Goal: Information Seeking & Learning: Learn about a topic

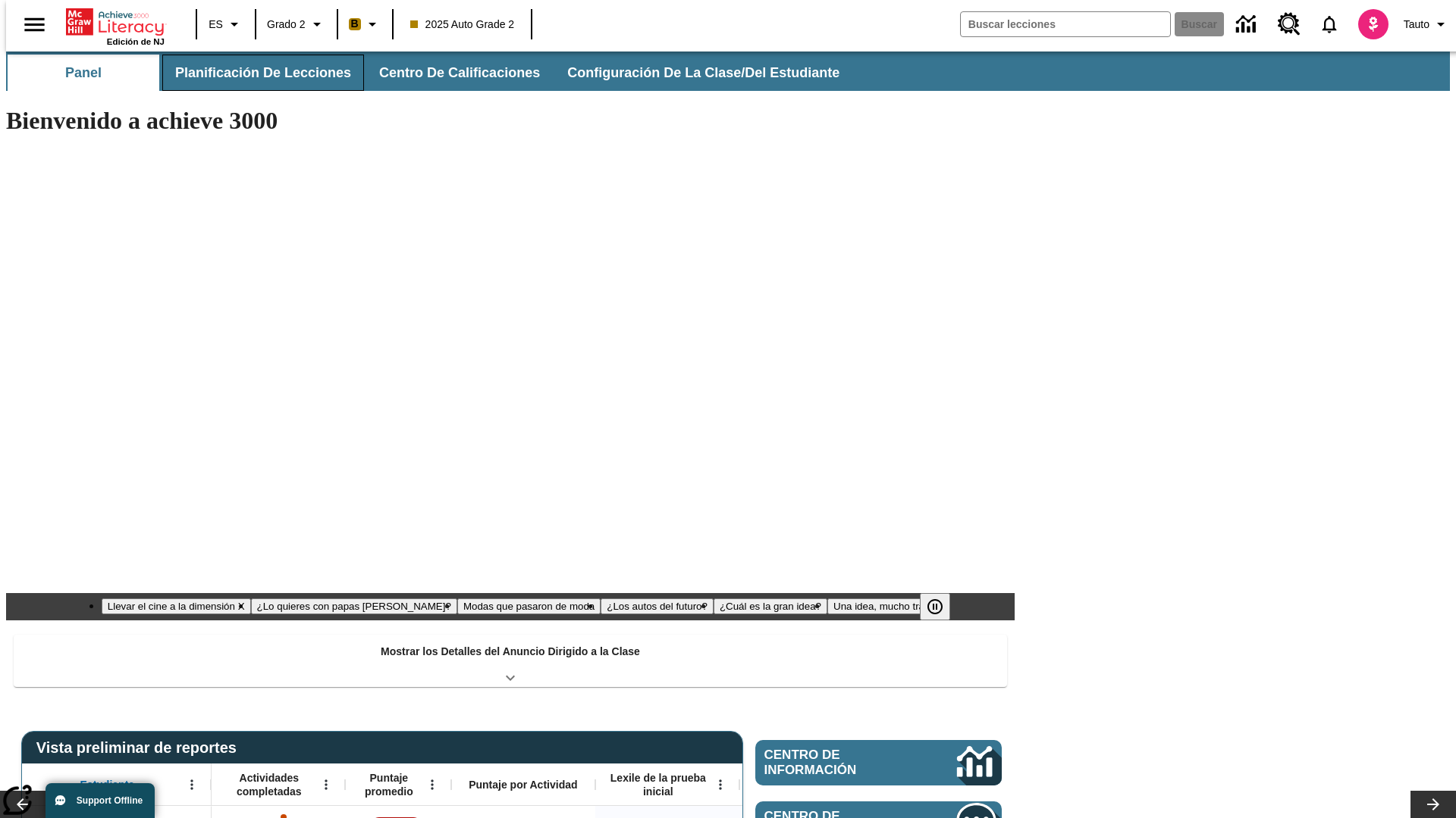
click at [254, 73] on button "Planificación de lecciones" at bounding box center [262, 73] width 201 height 36
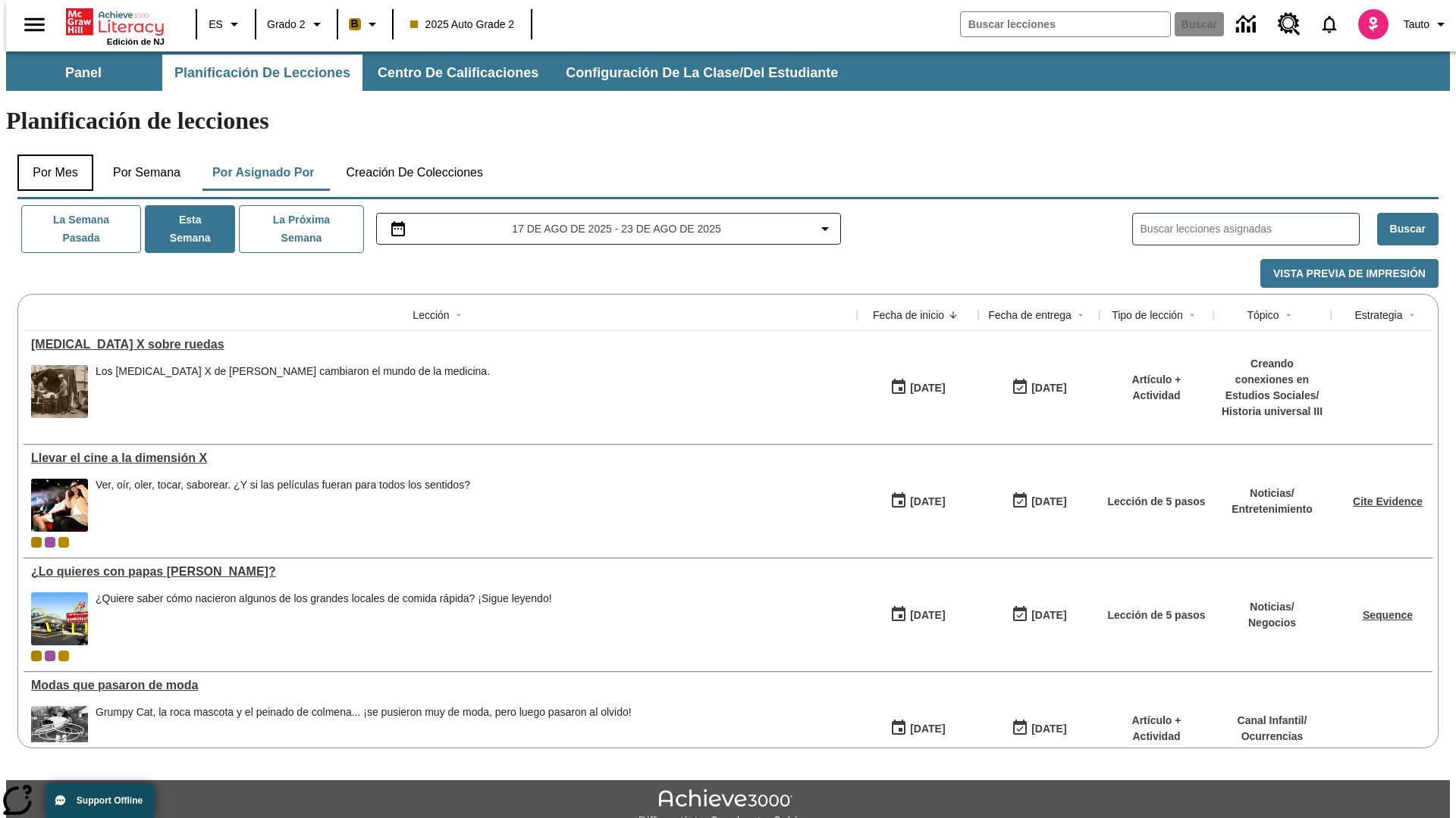
click at [49, 154] on button "Por mes" at bounding box center [55, 172] width 76 height 36
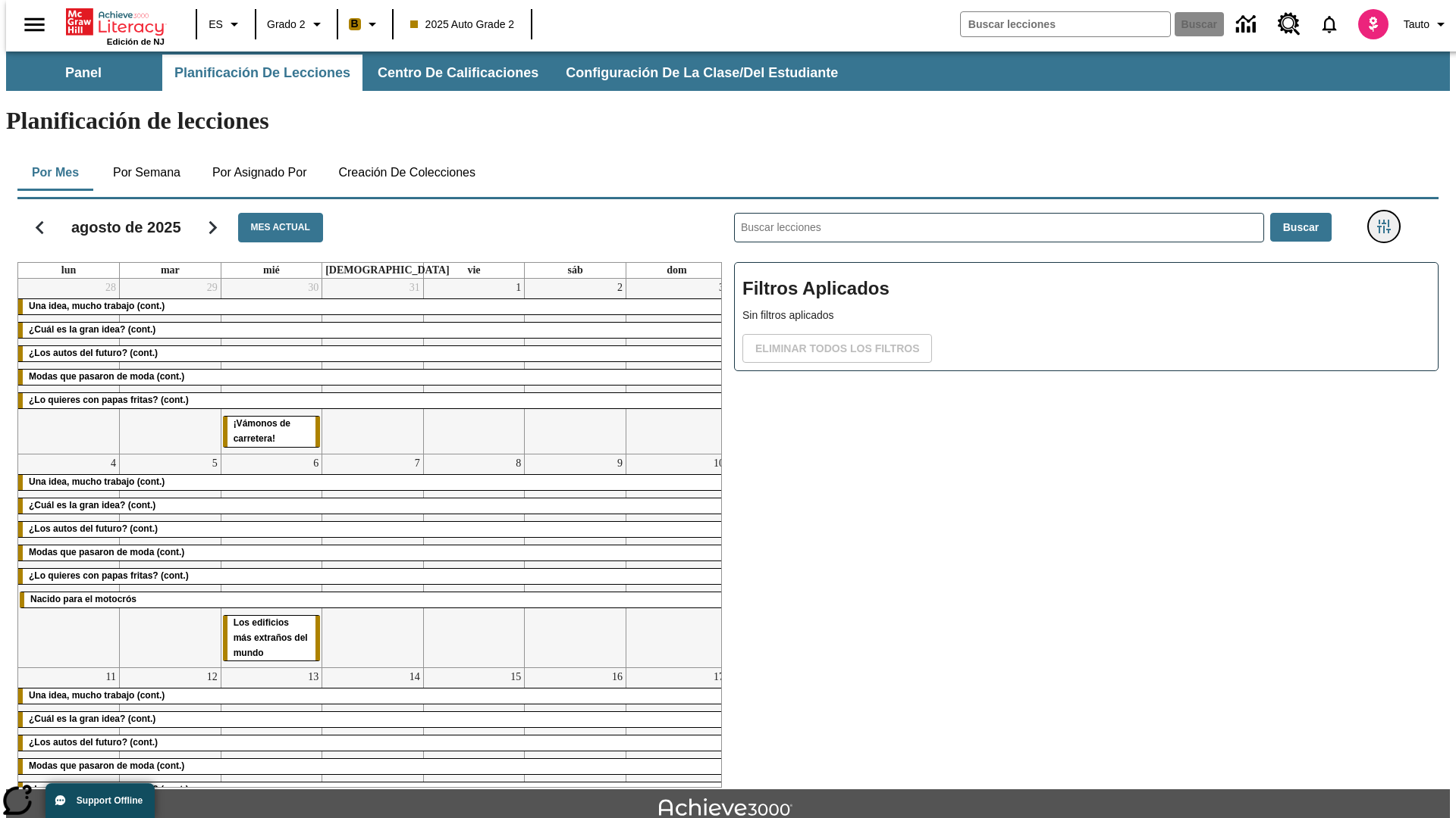
click at [1388, 220] on icon "Menú lateral de filtros" at bounding box center [1383, 227] width 14 height 14
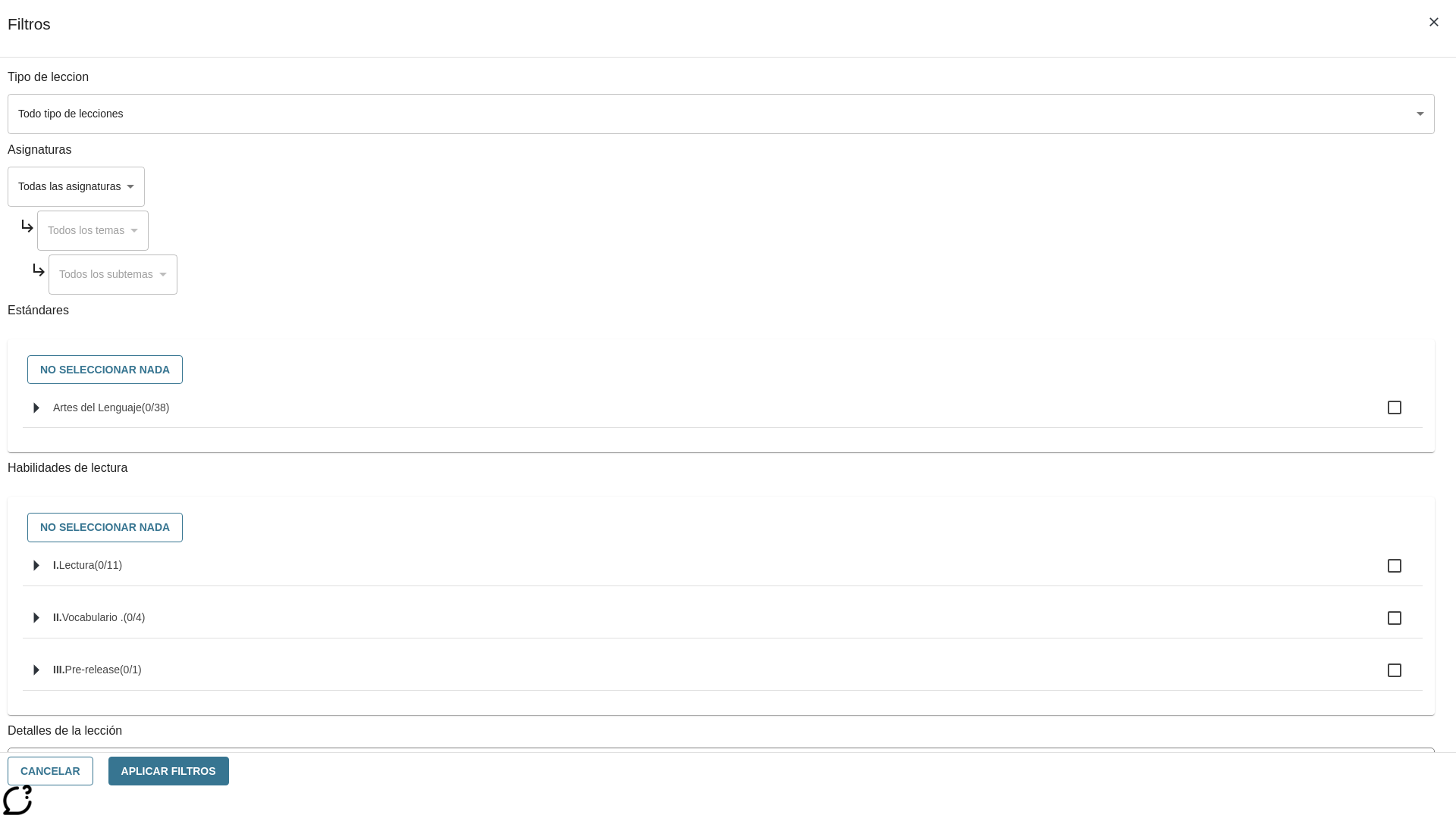
click at [1081, 818] on span "La lección cuenta con los 5 pasos de la Rutina de lectoescritura" at bounding box center [710, 830] width 1389 height 16
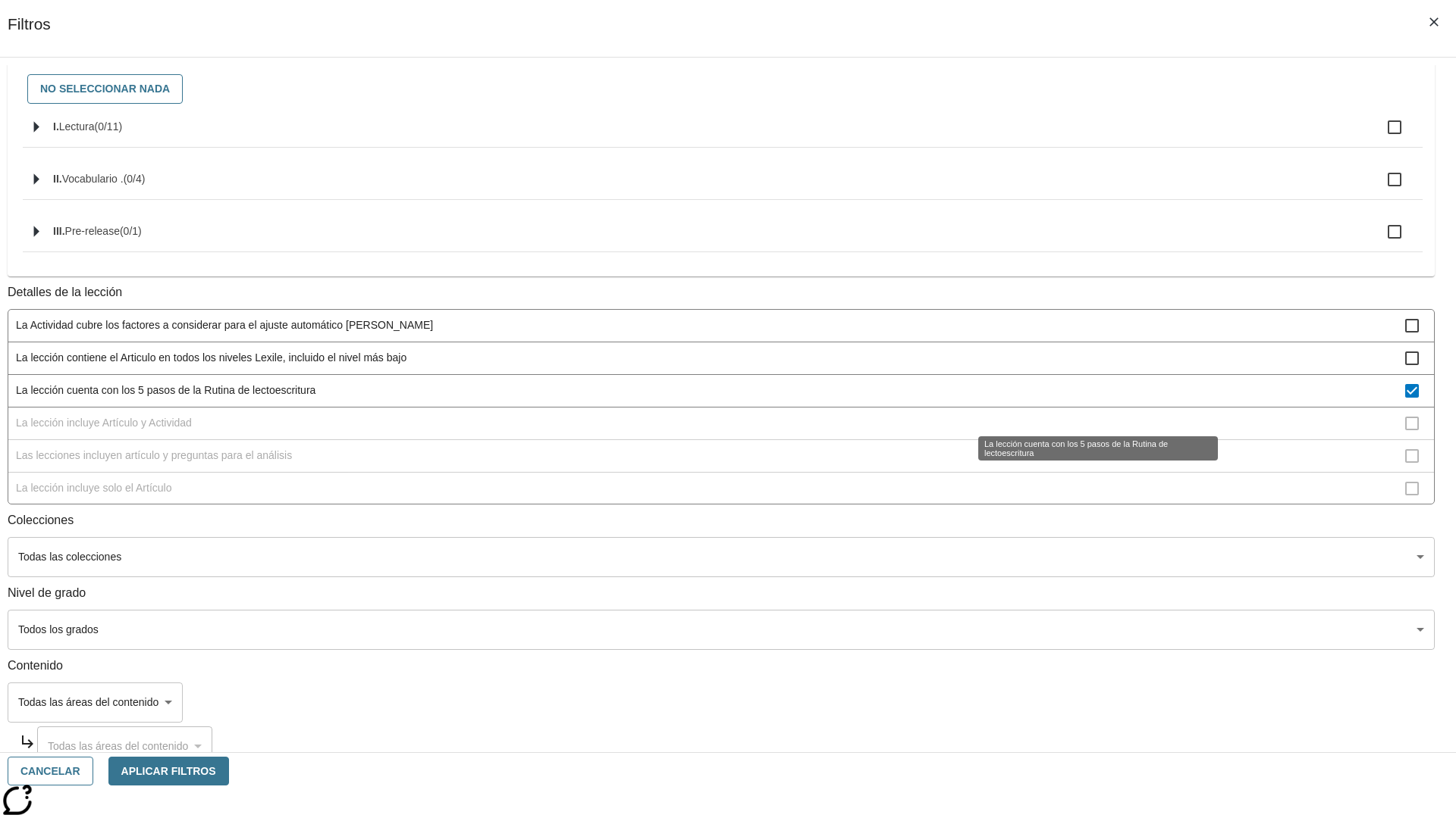
click at [1081, 399] on span "La lección cuenta con los 5 pasos de la Rutina de lectoescritura" at bounding box center [710, 391] width 1389 height 16
checkbox input "false"
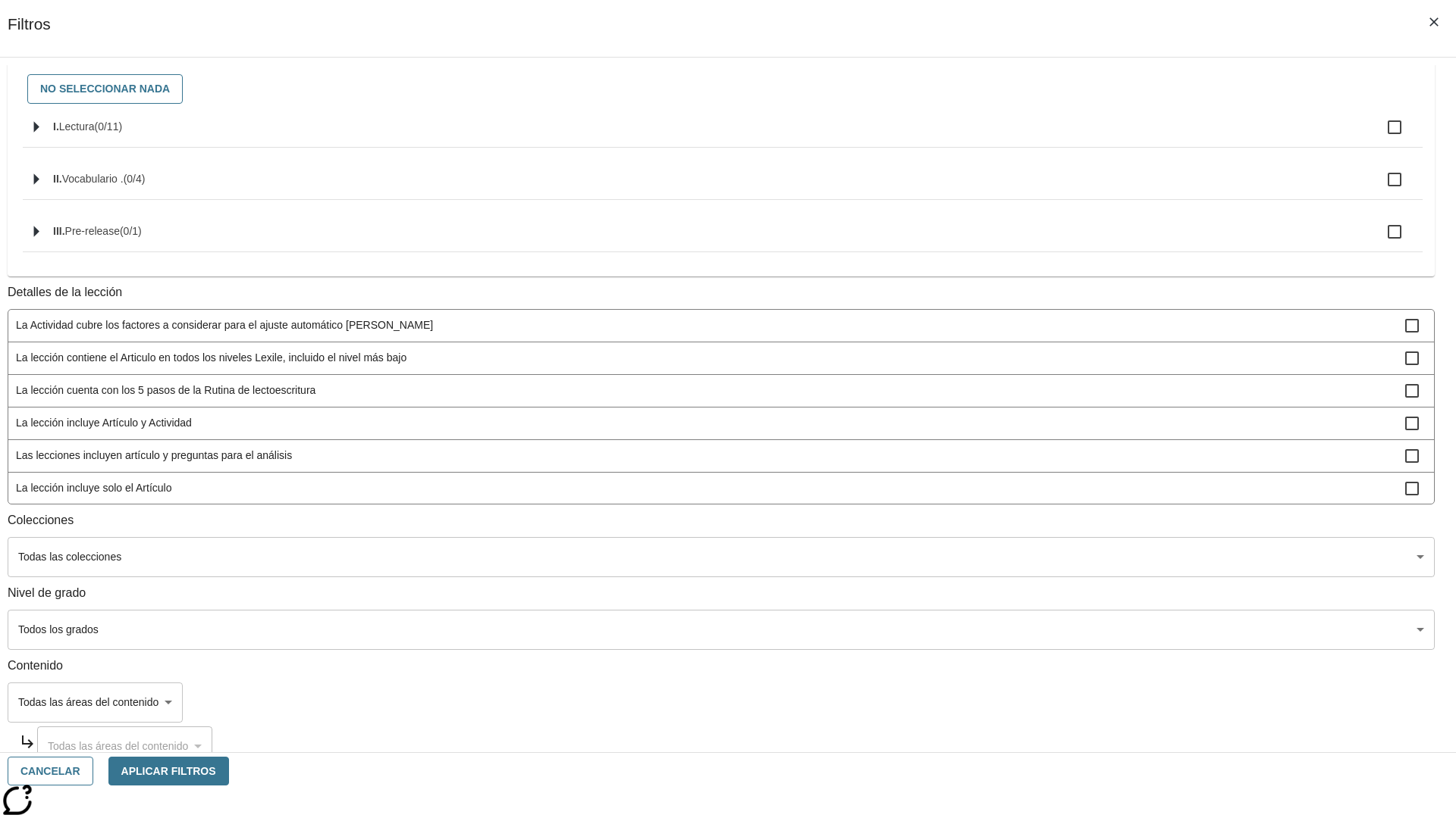
scroll to position [136, 0]
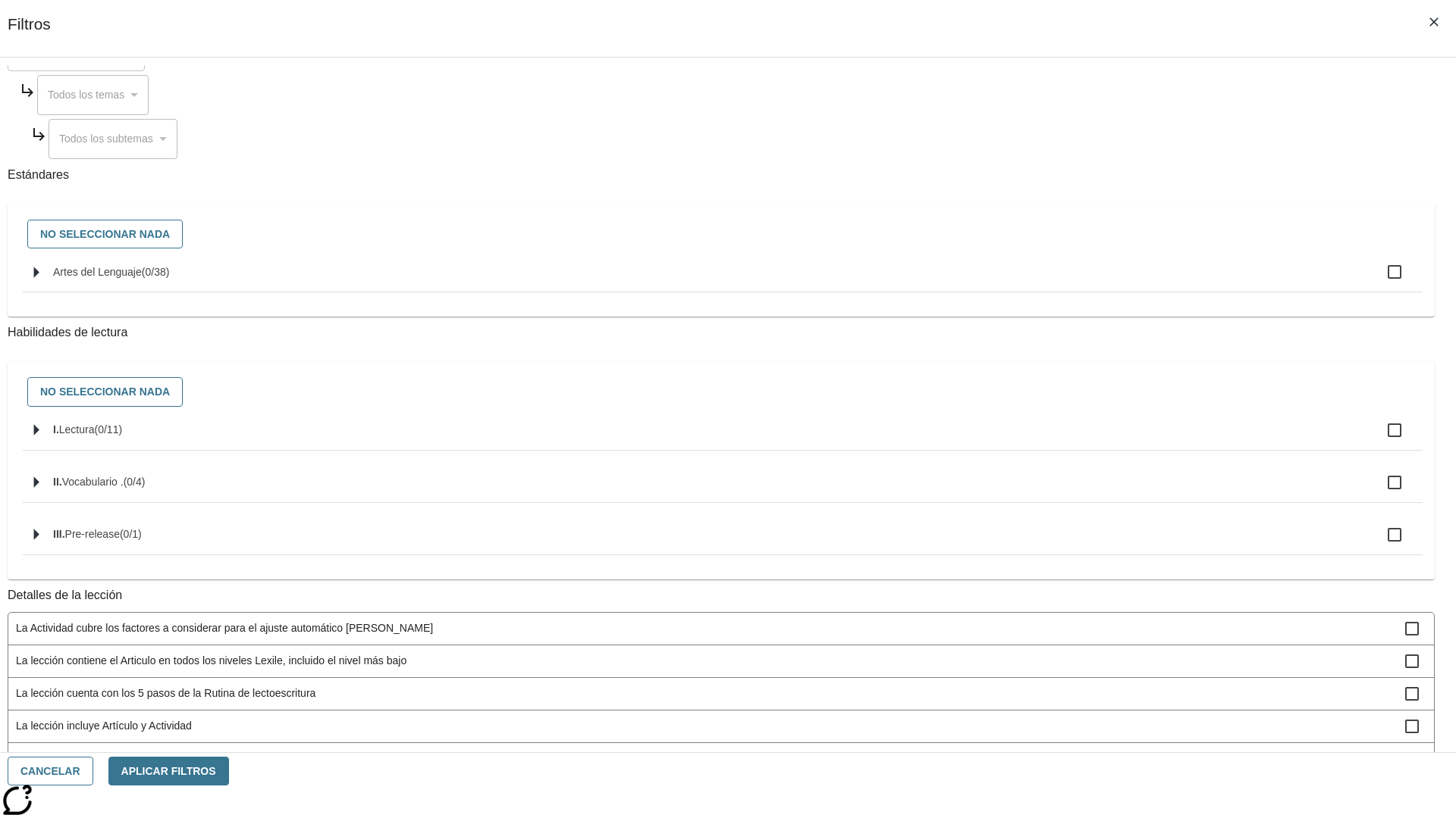
click at [1081, 719] on span "La lección incluye Artículo y Actividad" at bounding box center [710, 727] width 1389 height 16
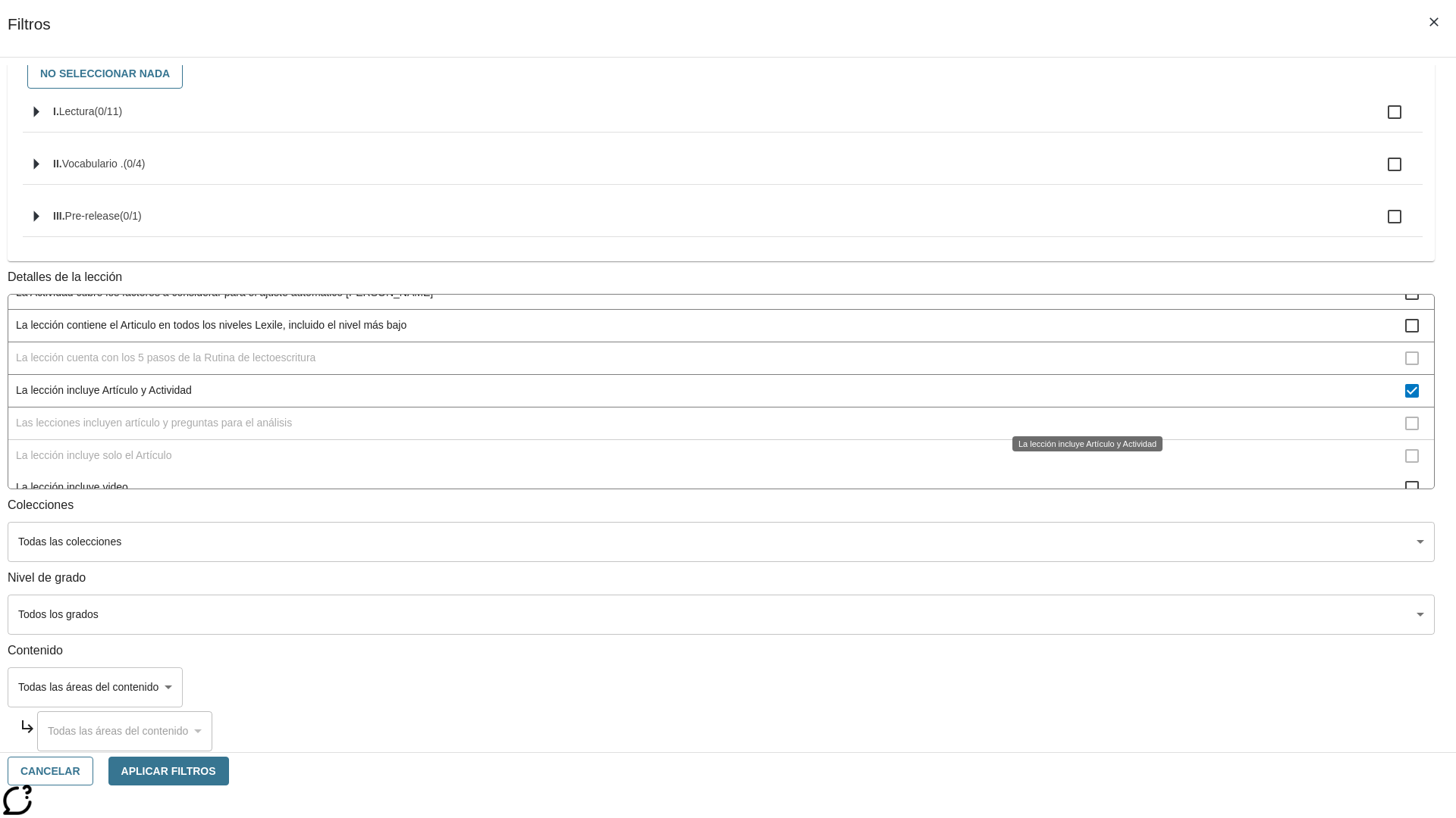
click at [1081, 399] on span "La lección incluye Artículo y Actividad" at bounding box center [710, 391] width 1389 height 16
checkbox input "false"
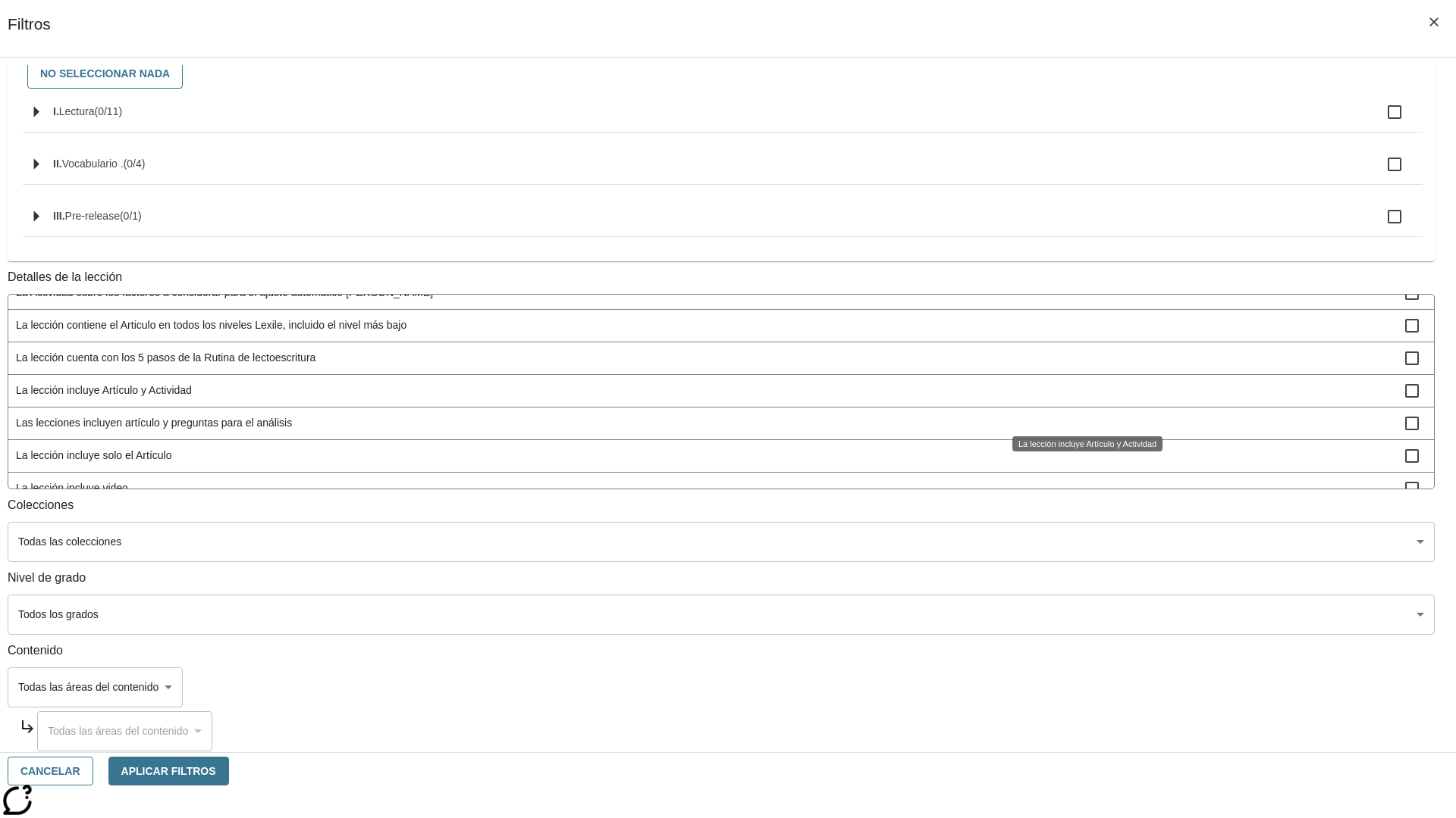
click at [1081, 431] on span "Las lecciones incluyen artículo y preguntas para el análisis" at bounding box center [710, 423] width 1389 height 16
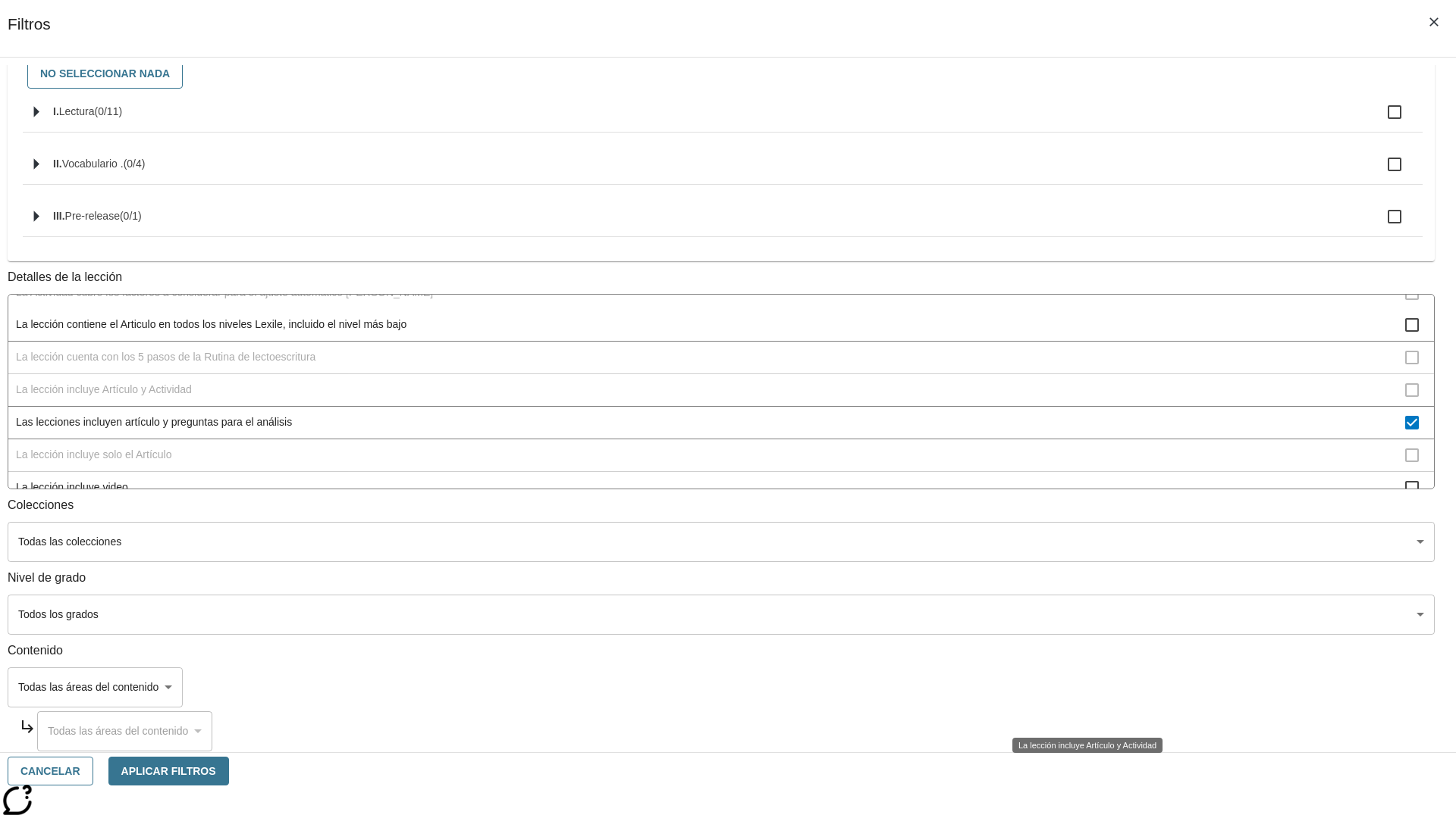
scroll to position [0, 0]
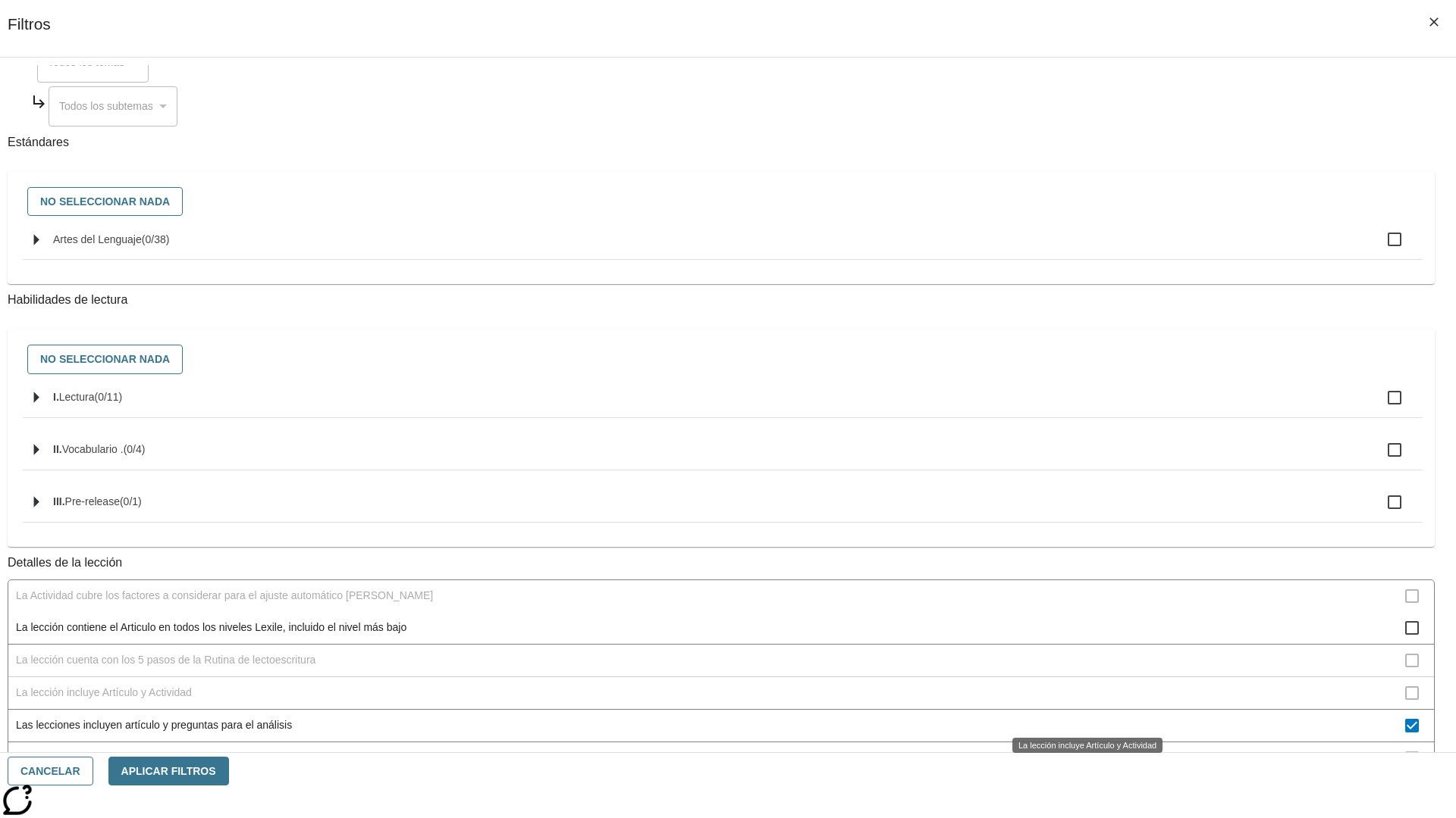
click at [1081, 718] on span "Las lecciones incluyen artículo y preguntas para el análisis" at bounding box center [710, 726] width 1389 height 16
checkbox input "false"
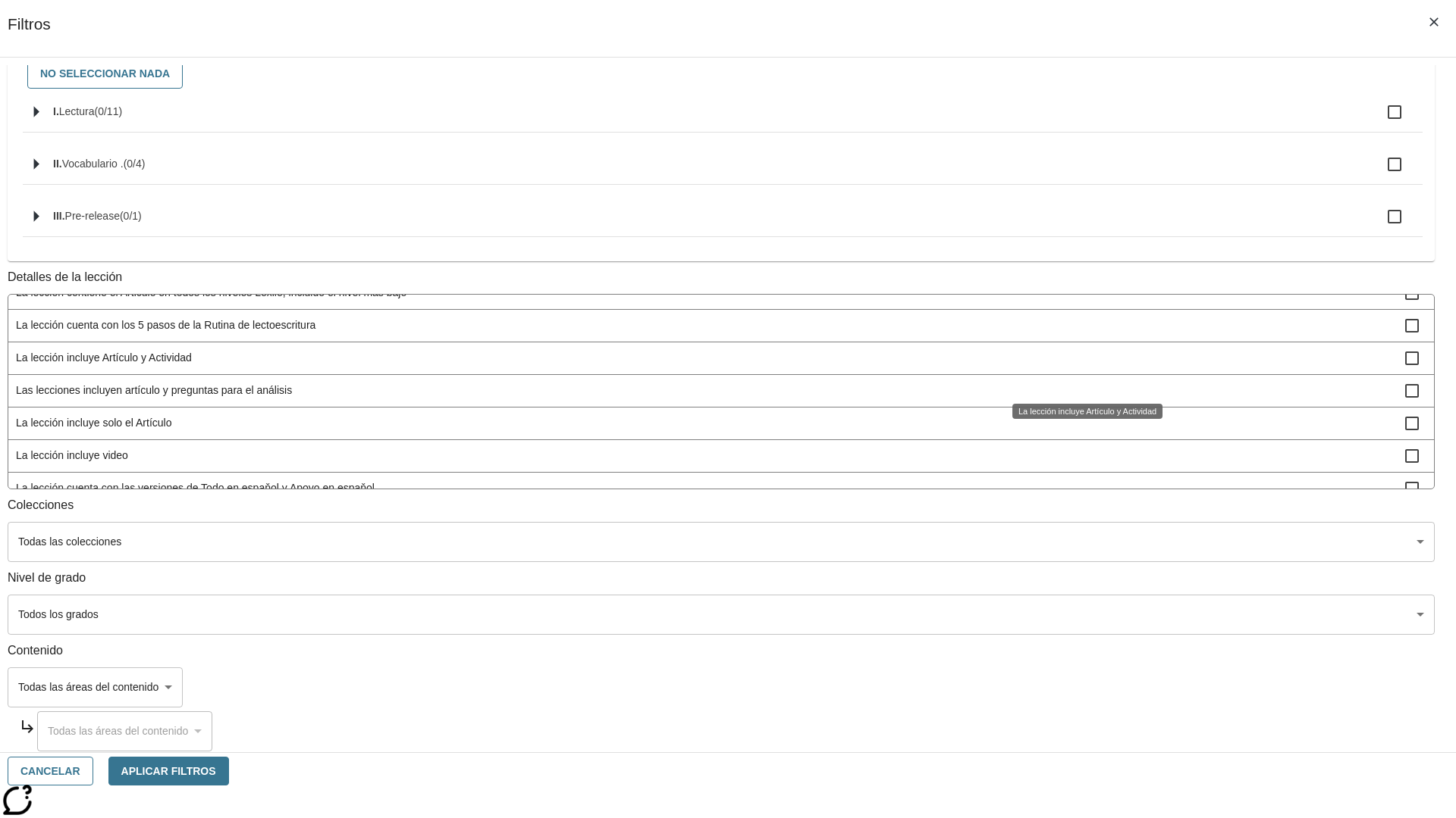
click at [1081, 431] on span "La lección incluye solo el Artículo" at bounding box center [710, 423] width 1389 height 16
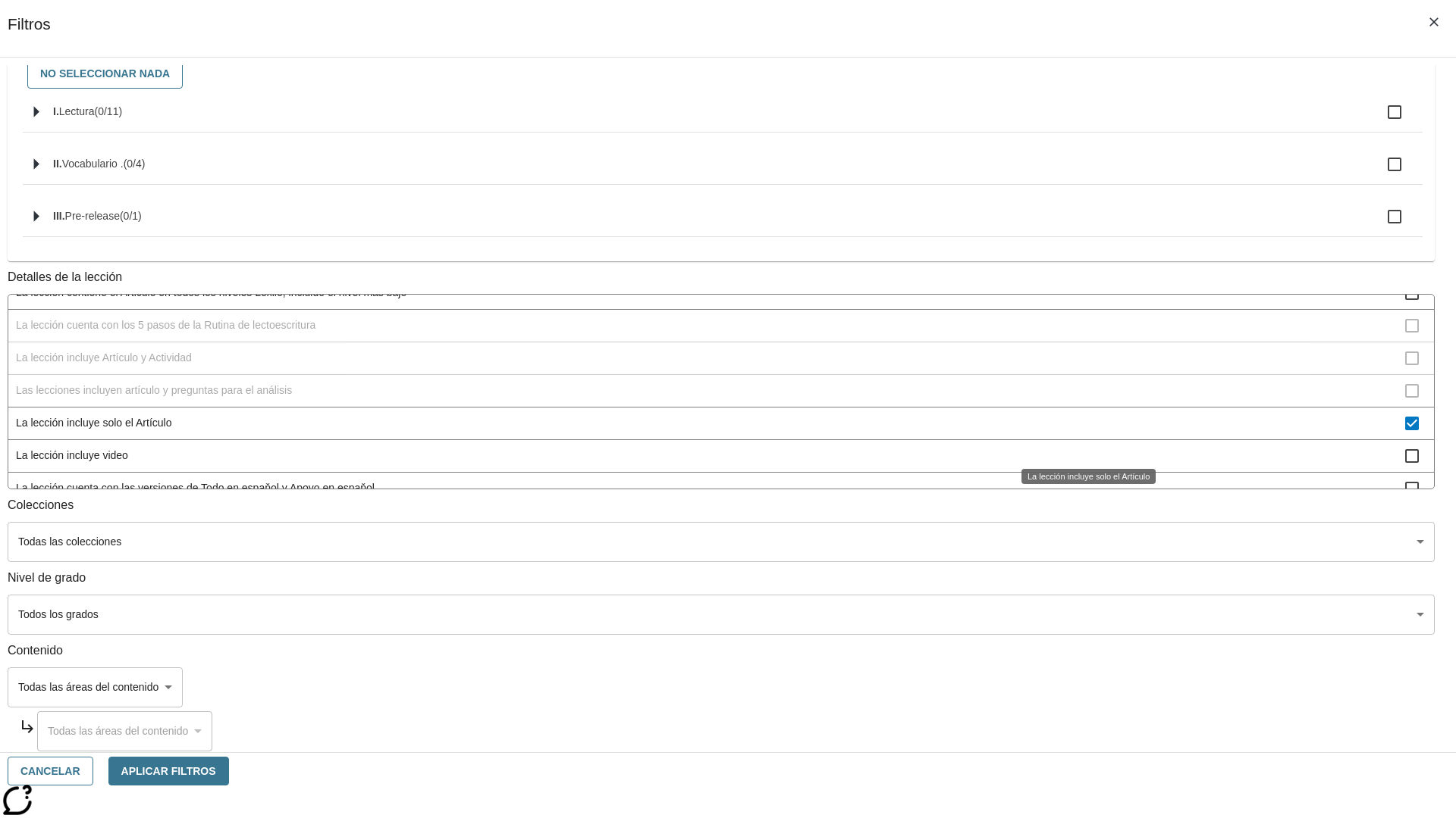
click at [1081, 431] on span "La lección incluye solo el Artículo" at bounding box center [710, 423] width 1389 height 16
checkbox input "false"
click at [1081, 513] on span "La lección incluye items interactivos en la Actividad" at bounding box center [710, 520] width 1389 height 16
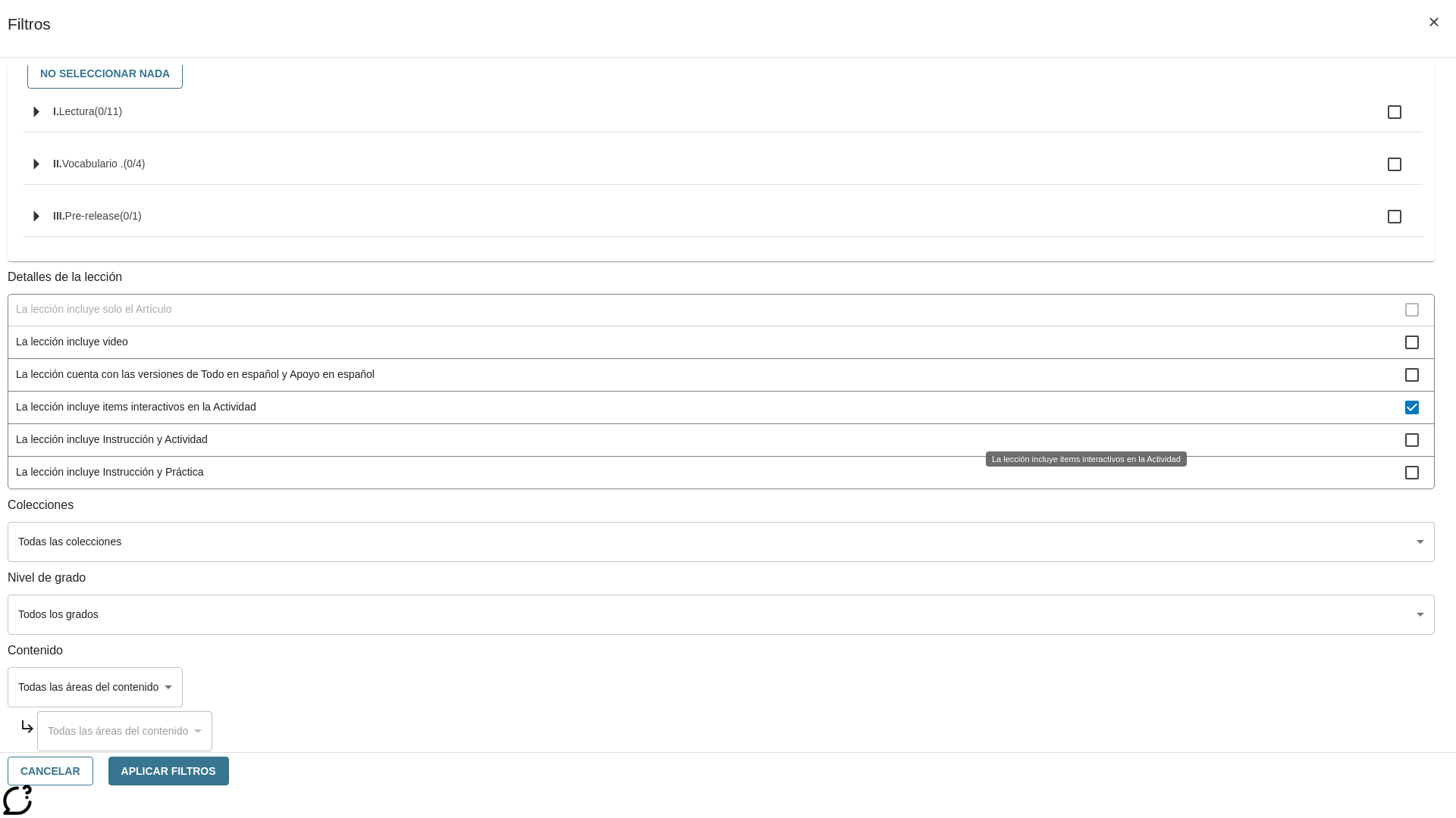
click at [1081, 415] on span "La lección incluye items interactivos en la Actividad" at bounding box center [710, 408] width 1389 height 16
checkbox input "false"
click at [1081, 448] on span "La lección incluye Instrucción y Actividad" at bounding box center [710, 440] width 1389 height 16
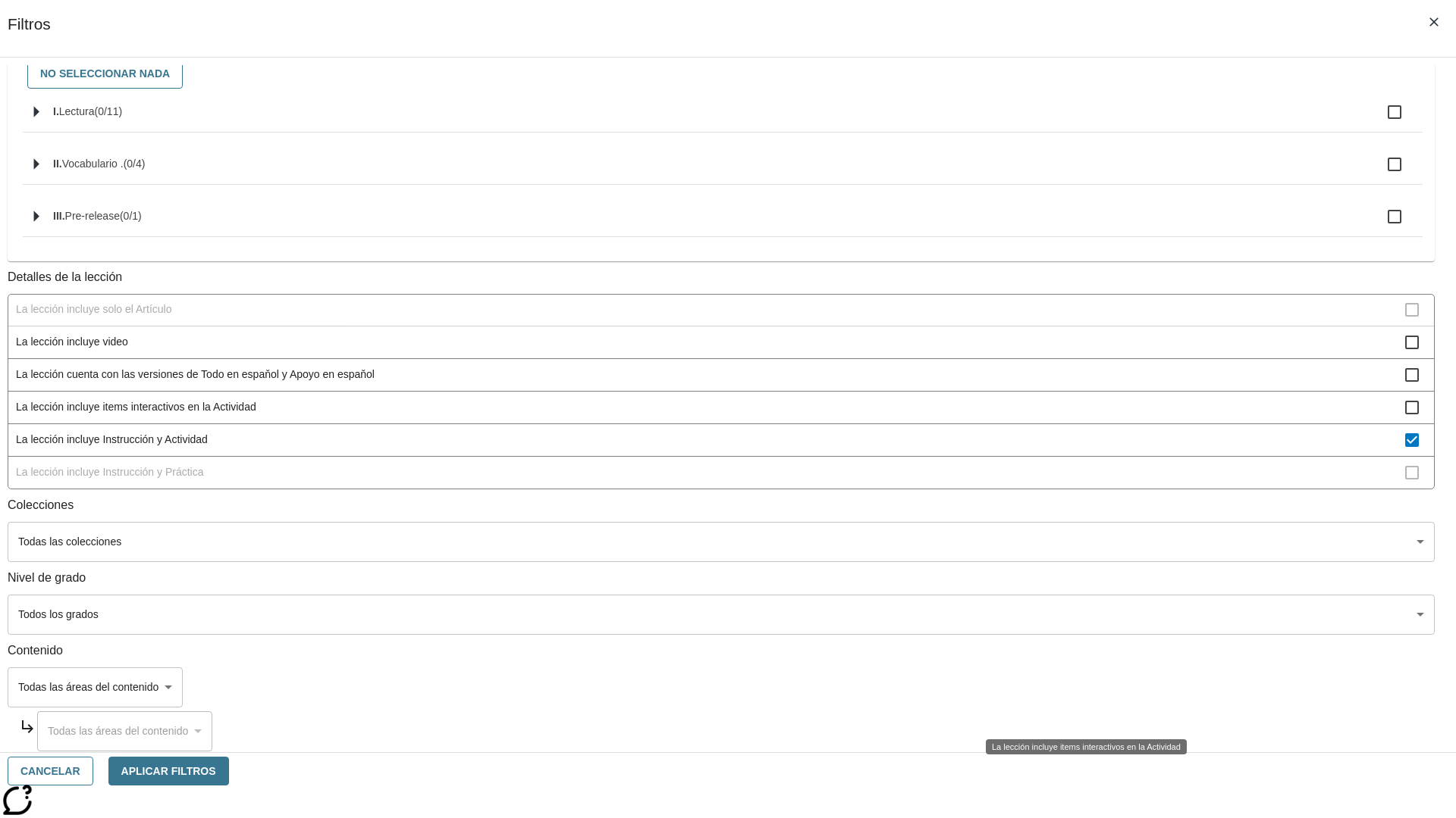
scroll to position [206, 0]
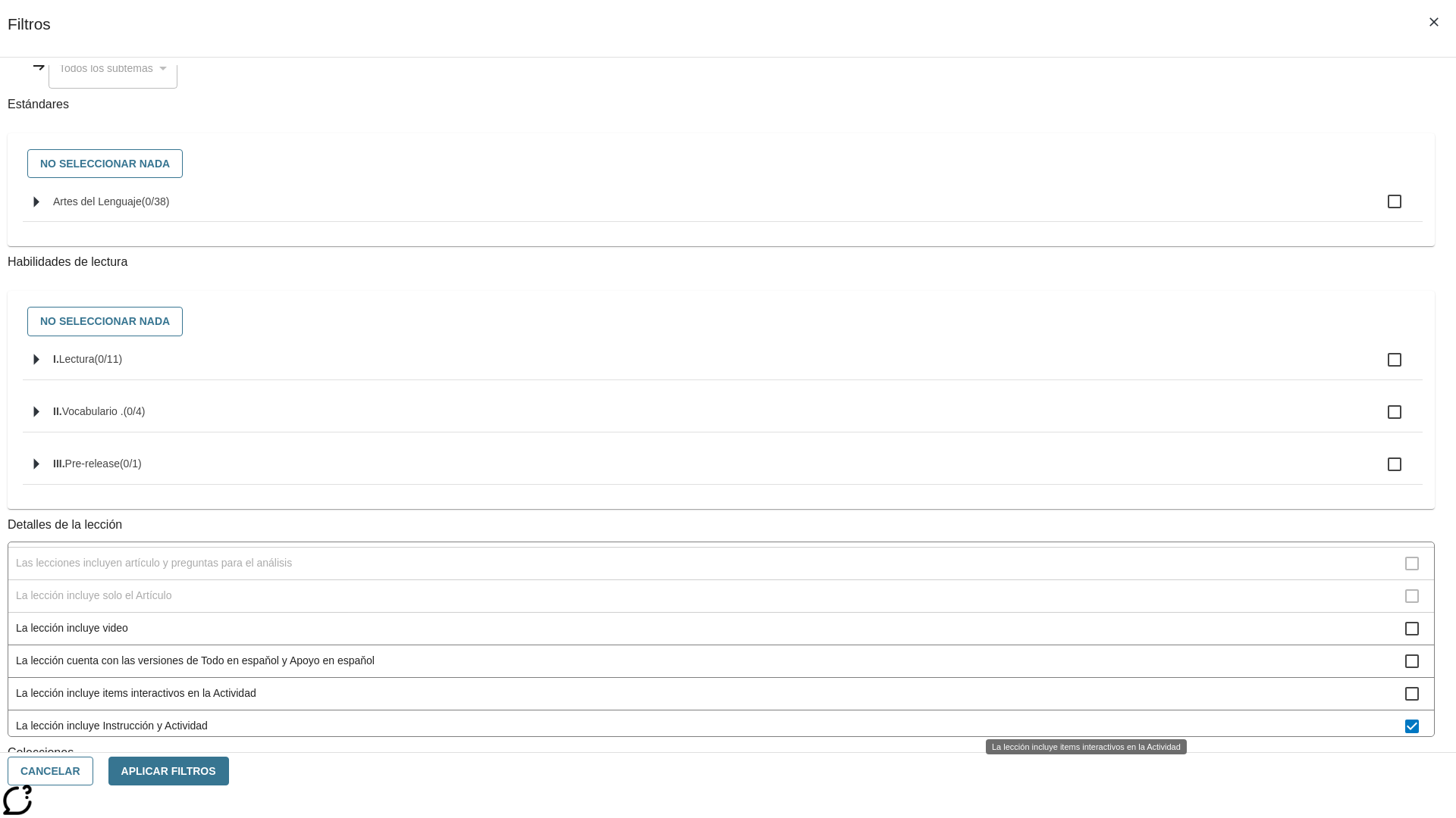
click at [1081, 719] on span "La lección incluye Instrucción y Actividad" at bounding box center [710, 727] width 1389 height 16
checkbox input "false"
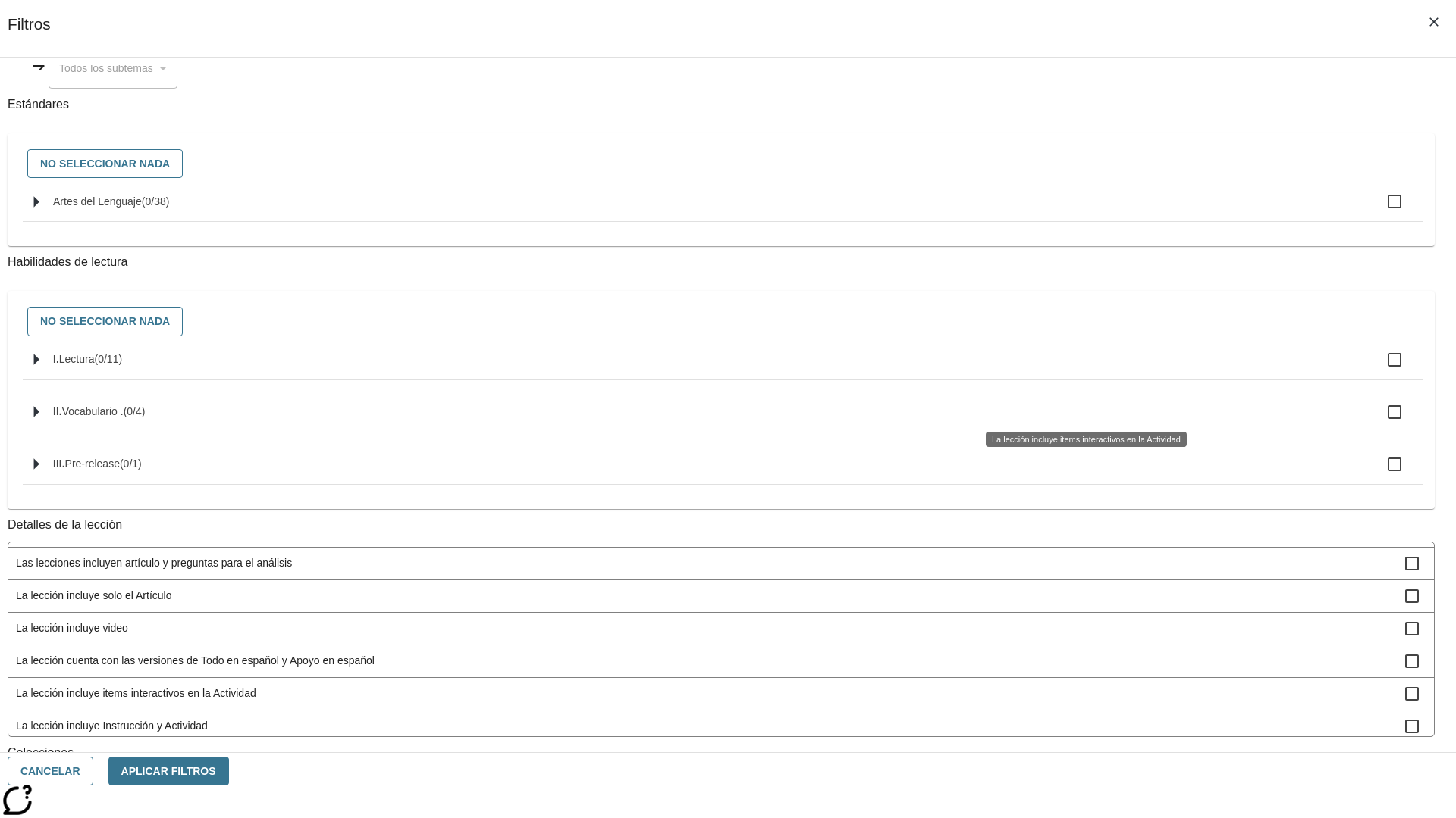
scroll to position [473, 0]
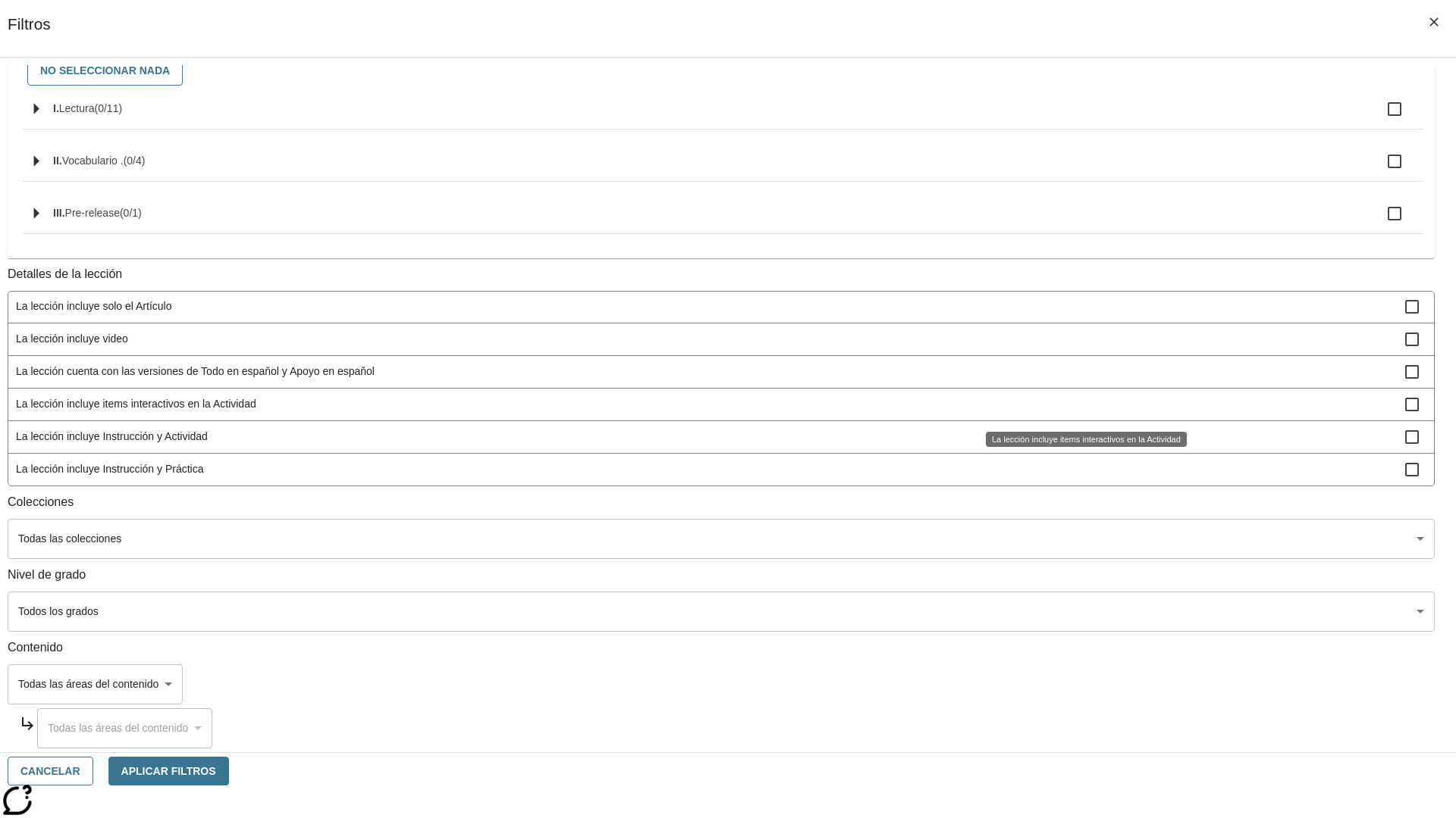
click at [1081, 469] on span "La lección incluye Instrucción y Práctica" at bounding box center [710, 469] width 1389 height 16
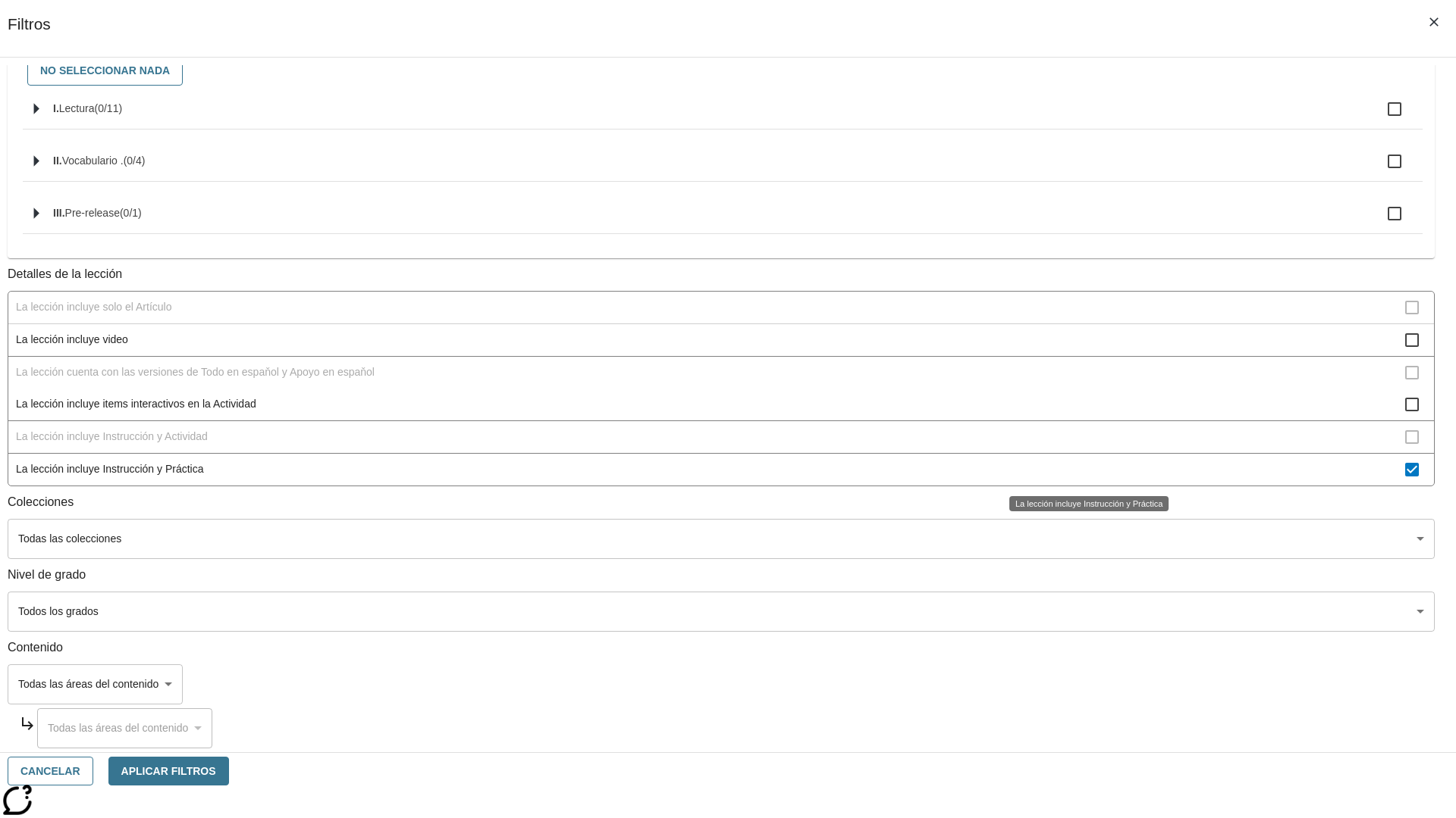
scroll to position [164, 0]
click at [1081, 469] on span "La lección incluye Instrucción y Práctica" at bounding box center [710, 469] width 1389 height 16
checkbox input "false"
